Goal: Navigation & Orientation: Find specific page/section

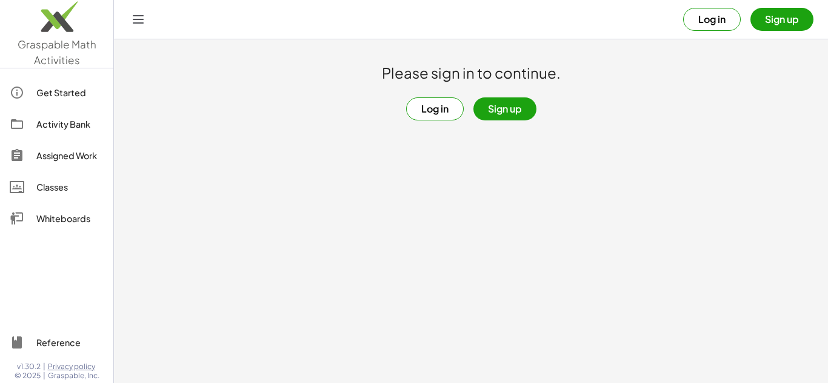
click at [517, 110] on button "Sign up" at bounding box center [504, 109] width 63 height 23
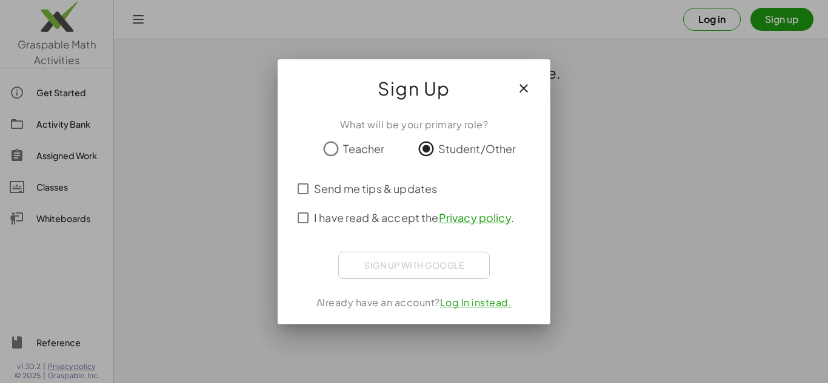
click at [523, 97] on button "button" at bounding box center [523, 88] width 29 height 29
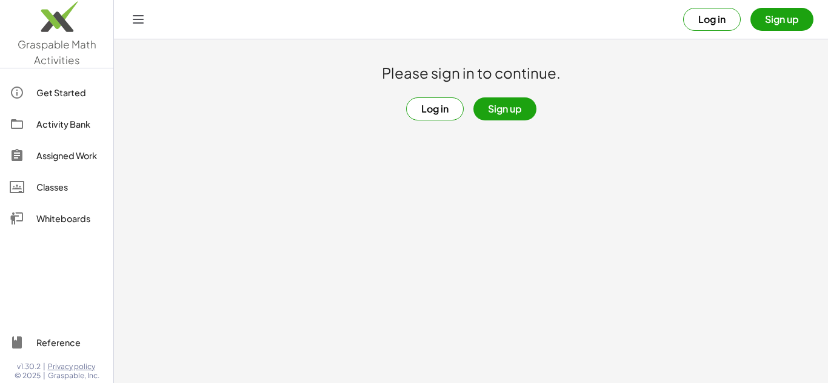
click at [798, 12] on button "Sign up" at bounding box center [781, 19] width 63 height 23
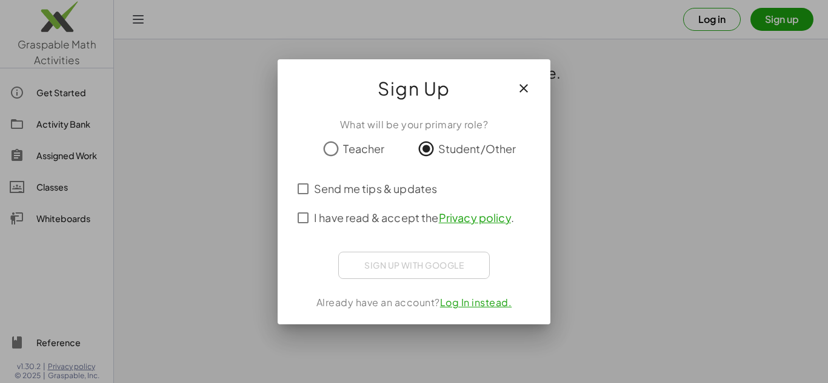
click at [428, 271] on div "Sign up with Google Sign in with Google Sign in with Google. Opens in new tab" at bounding box center [413, 265] width 151 height 27
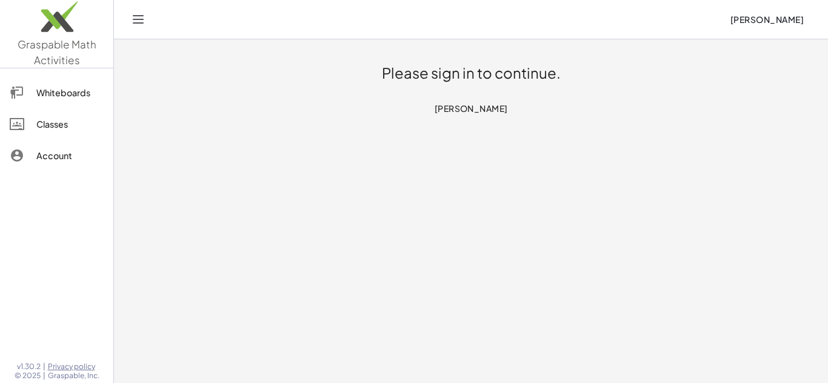
click at [448, 81] on h1 "Please sign in to continue." at bounding box center [471, 73] width 179 height 19
click at [70, 100] on link "Whiteboards" at bounding box center [57, 92] width 104 height 29
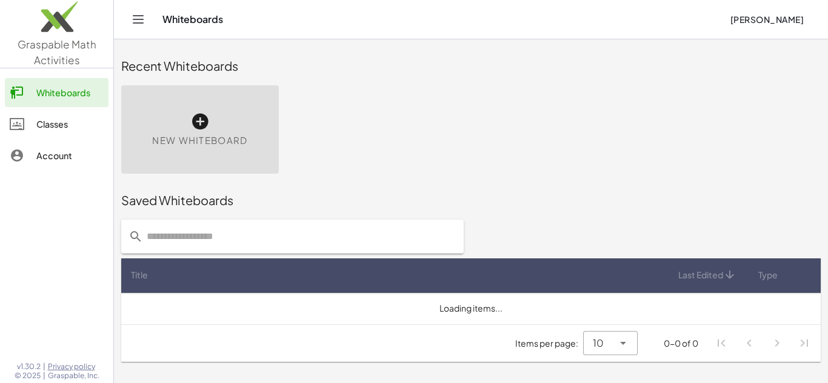
click at [63, 119] on div "Classes" at bounding box center [69, 124] width 67 height 15
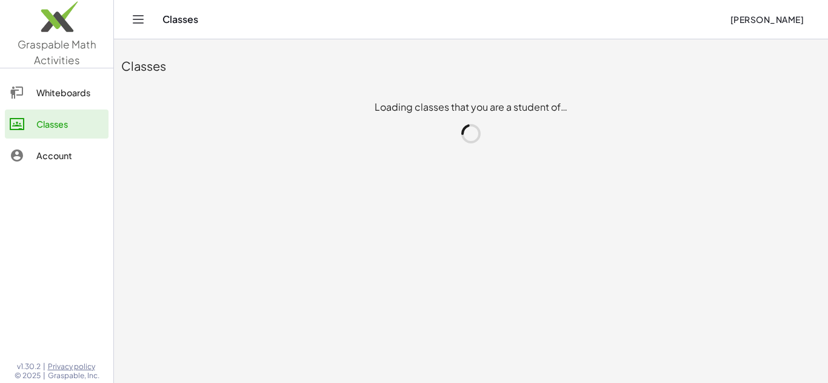
click at [378, 56] on div "Classes" at bounding box center [470, 66] width 699 height 39
